Goal: Task Accomplishment & Management: Manage account settings

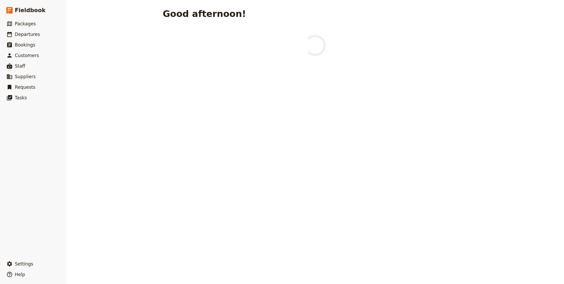
click at [31, 265] on span "Settings" at bounding box center [24, 263] width 18 height 5
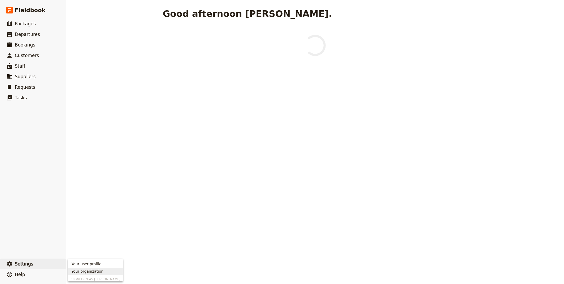
scroll to position [10, 0]
click at [91, 276] on span "Sign out" at bounding box center [95, 276] width 48 height 5
